Goal: Task Accomplishment & Management: Manage account settings

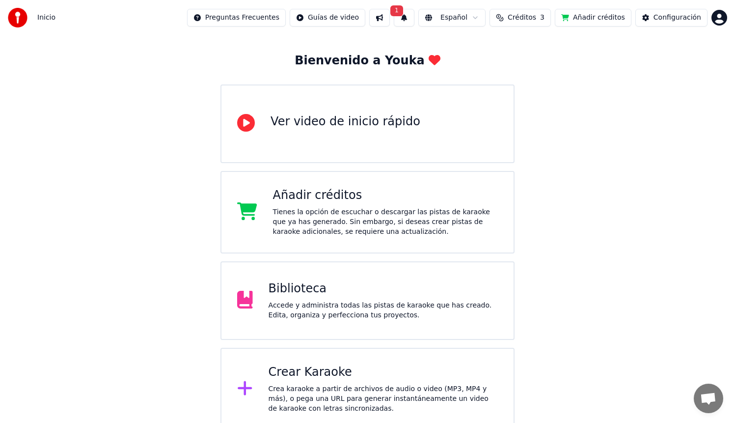
scroll to position [41, 0]
click at [393, 203] on div "Añadir créditos" at bounding box center [385, 196] width 225 height 16
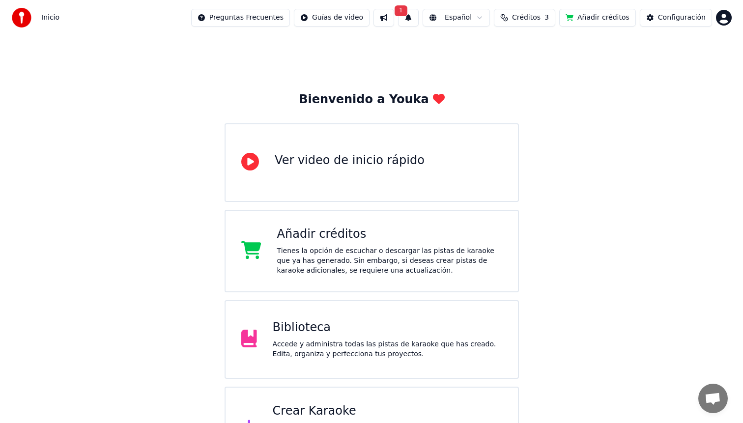
scroll to position [0, 0]
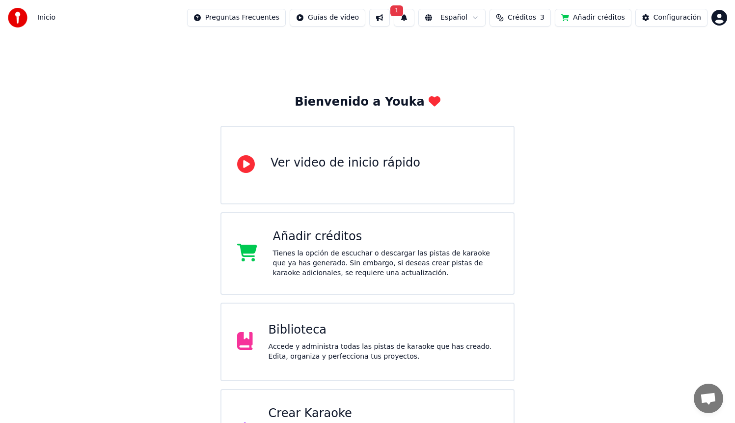
click at [389, 19] on button at bounding box center [379, 18] width 21 height 18
click at [646, 158] on div "Bienvenido a Youka Ver video de inicio rápido Añadir créditos Tienes la opción …" at bounding box center [367, 253] width 735 height 436
click at [523, 21] on span "Créditos" at bounding box center [522, 18] width 28 height 10
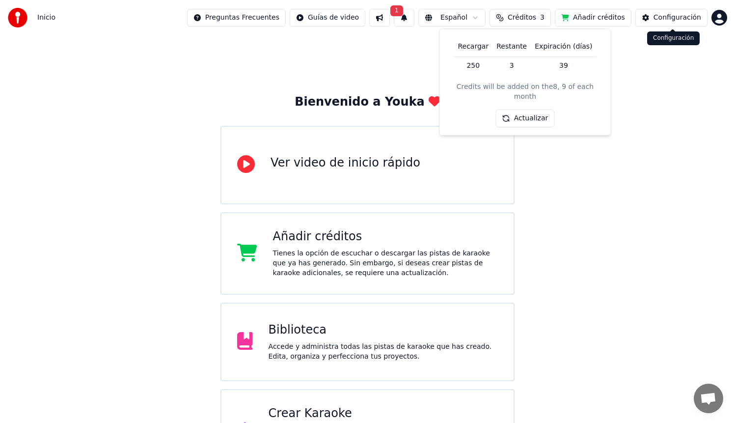
click at [667, 18] on div "Configuración" at bounding box center [678, 18] width 48 height 10
